Goal: Find specific page/section: Find specific page/section

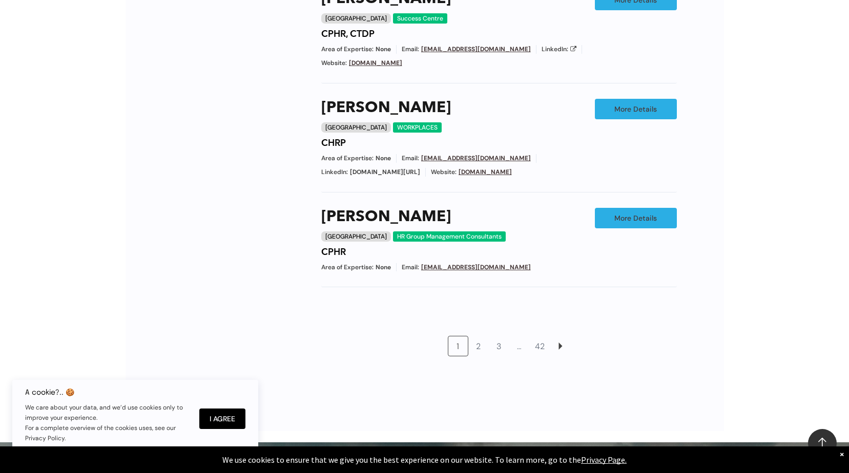
scroll to position [871, 0]
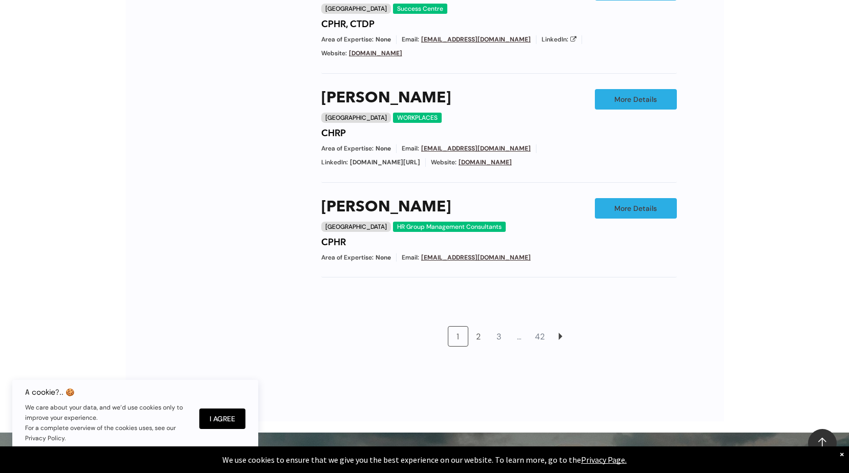
click at [476, 327] on link "2" at bounding box center [478, 336] width 19 height 19
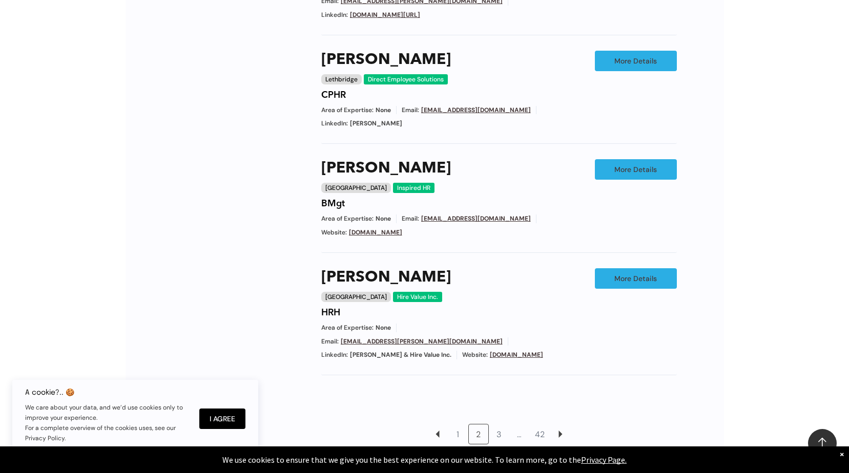
scroll to position [819, 0]
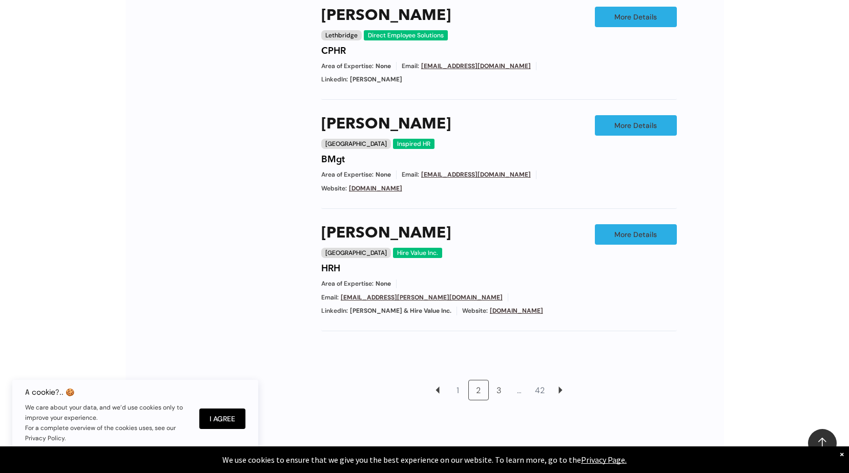
click at [499, 381] on link "3" at bounding box center [498, 390] width 19 height 19
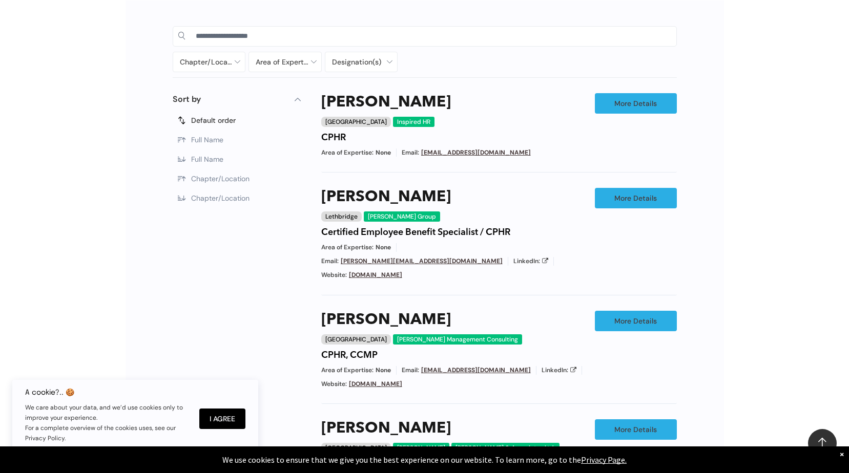
scroll to position [512, 0]
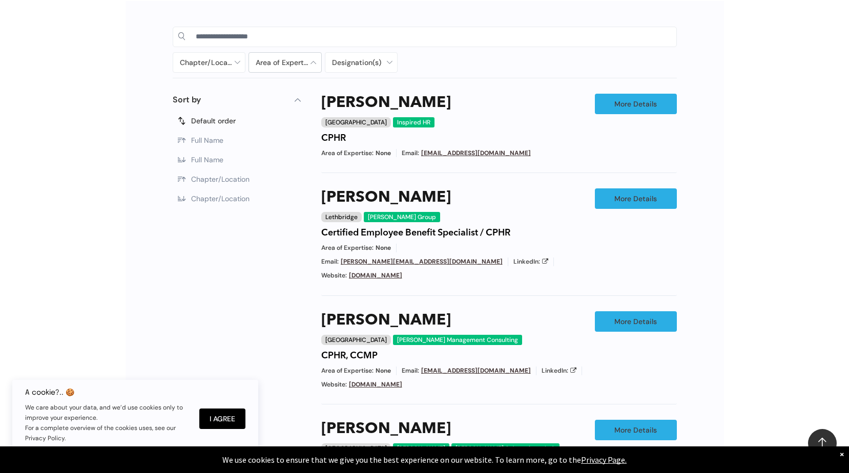
click at [313, 64] on div at bounding box center [285, 62] width 72 height 19
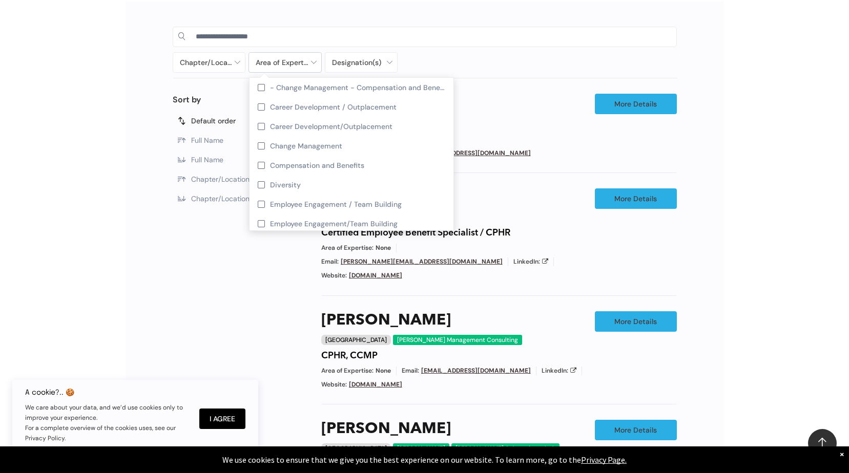
click at [313, 64] on div at bounding box center [285, 62] width 72 height 19
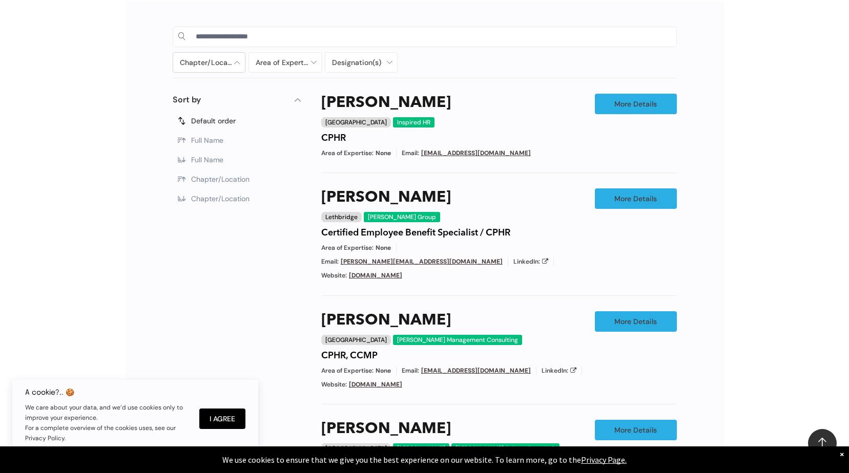
click at [230, 60] on div at bounding box center [209, 62] width 72 height 19
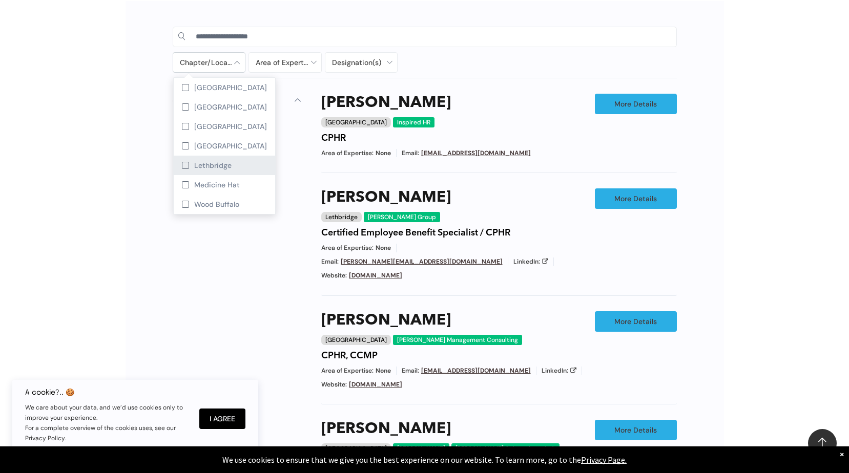
click at [187, 167] on div at bounding box center [185, 165] width 7 height 7
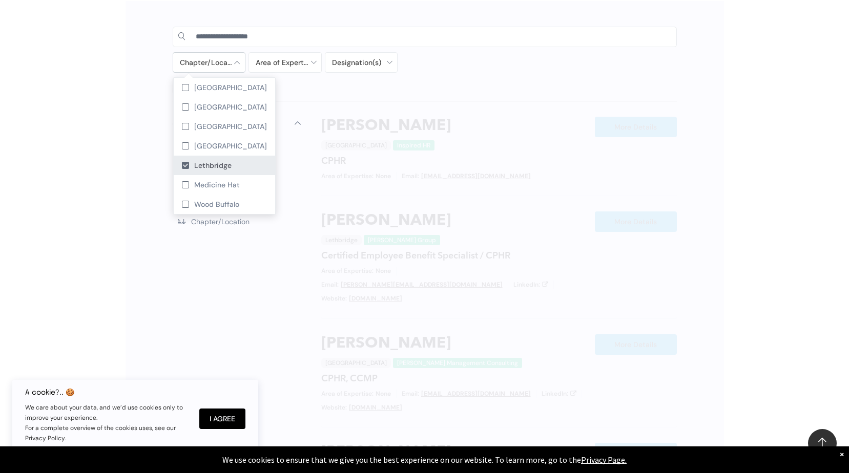
scroll to position [535, 0]
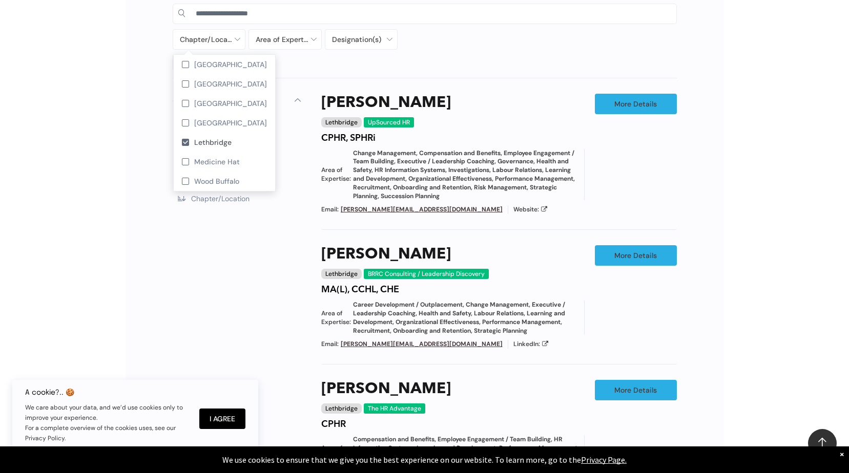
click at [184, 301] on div "1 Filters Sort by Default order Full Name Full Name Chapter/Location Chapter/Lo…" at bounding box center [237, 454] width 128 height 720
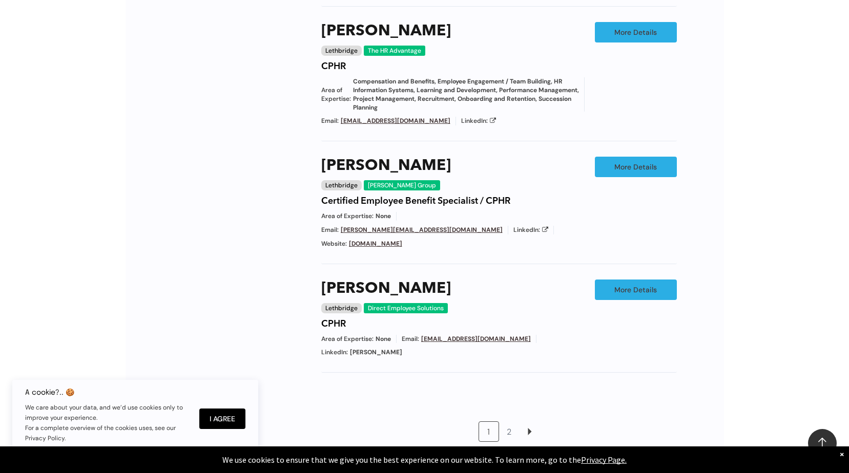
scroll to position [894, 0]
click at [510, 421] on link "2" at bounding box center [508, 430] width 19 height 19
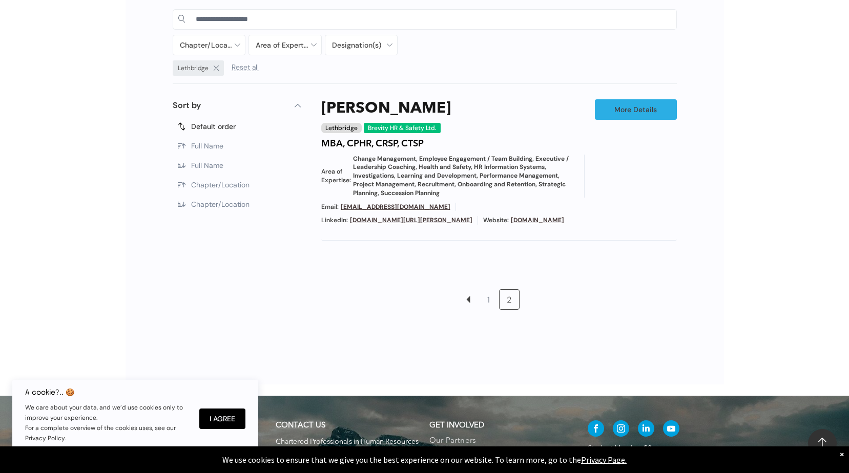
scroll to position [512, 0]
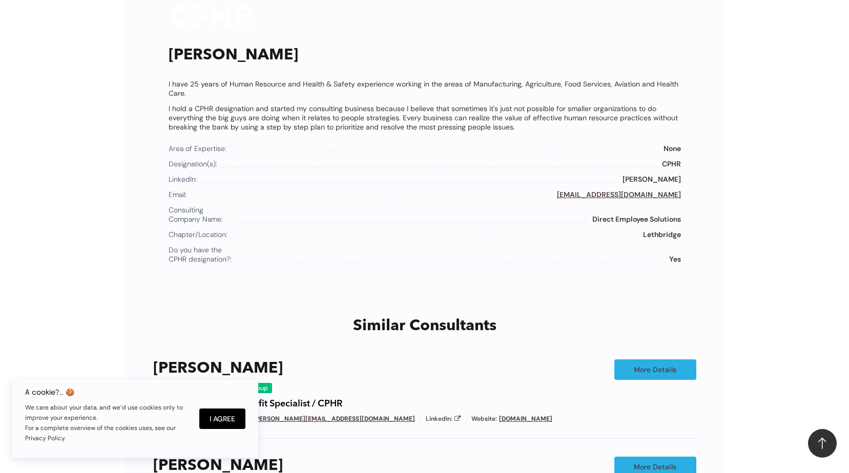
scroll to position [666, 0]
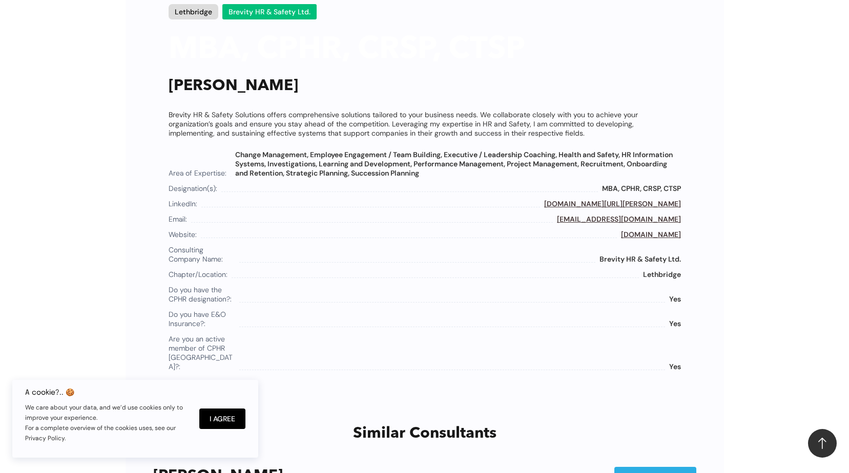
scroll to position [666, 0]
